Goal: Information Seeking & Learning: Find contact information

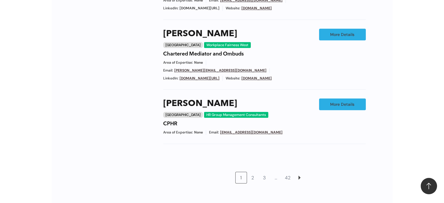
scroll to position [496, 0]
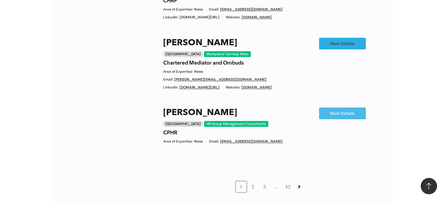
click at [345, 107] on link "More Details" at bounding box center [342, 113] width 47 height 12
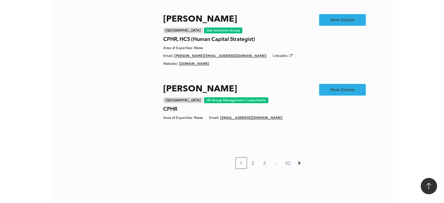
scroll to position [554, 0]
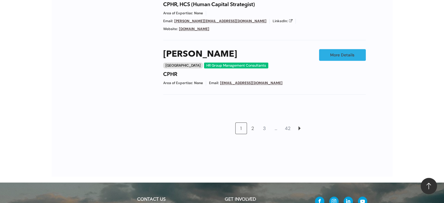
click at [253, 123] on link "2" at bounding box center [252, 128] width 11 height 11
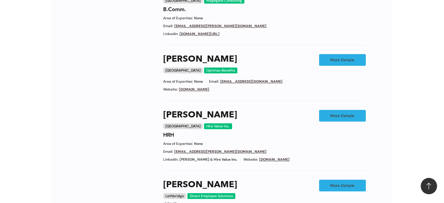
scroll to position [432, 0]
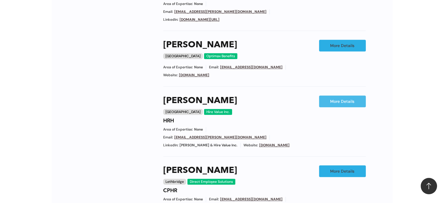
click at [339, 95] on link "More Details" at bounding box center [342, 101] width 47 height 12
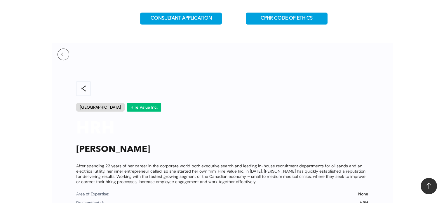
scroll to position [228, 0]
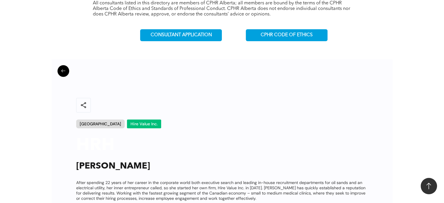
click at [63, 70] on button at bounding box center [63, 71] width 12 height 12
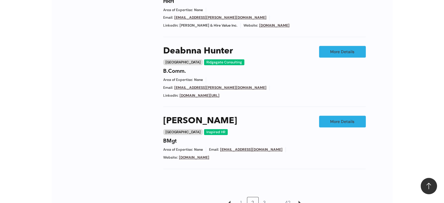
scroll to position [519, 0]
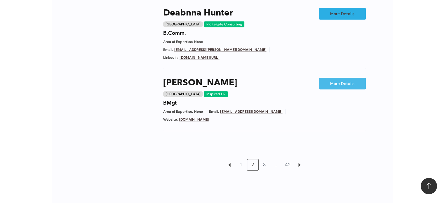
click at [335, 78] on link "More Details" at bounding box center [342, 84] width 47 height 12
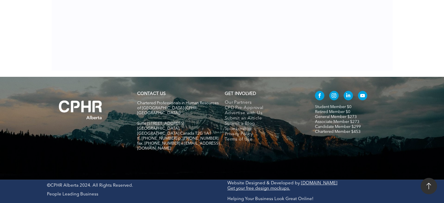
scroll to position [286, 0]
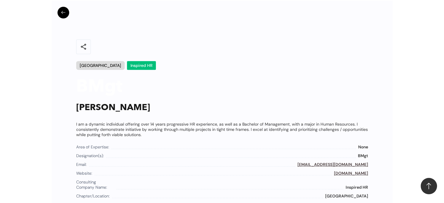
click at [63, 11] on button at bounding box center [63, 13] width 12 height 12
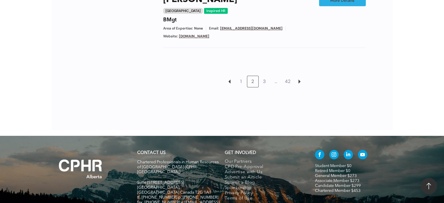
scroll to position [537, 0]
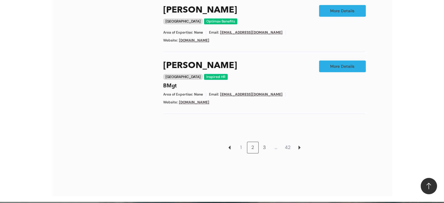
click at [265, 142] on link "3" at bounding box center [264, 147] width 11 height 11
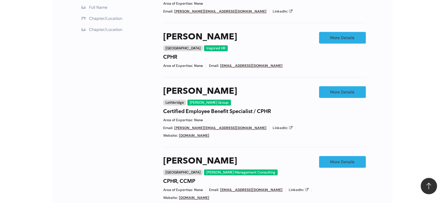
scroll to position [403, 0]
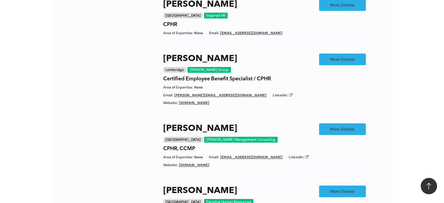
click at [197, 163] on link "[DOMAIN_NAME]" at bounding box center [194, 165] width 30 height 5
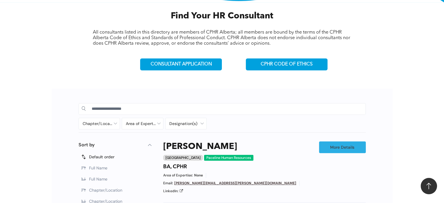
scroll to position [169, 0]
